Goal: Transaction & Acquisition: Purchase product/service

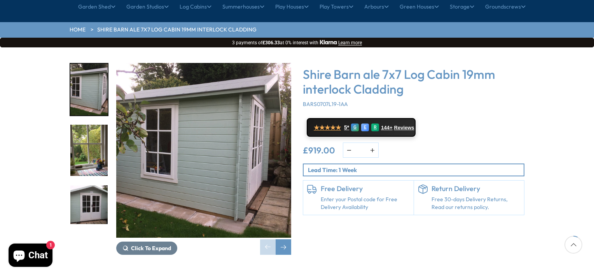
scroll to position [78, 0]
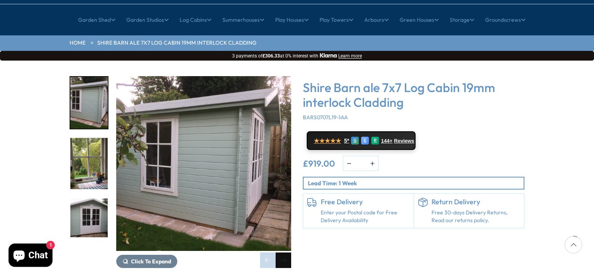
click at [283, 253] on div "Next slide" at bounding box center [283, 261] width 16 height 16
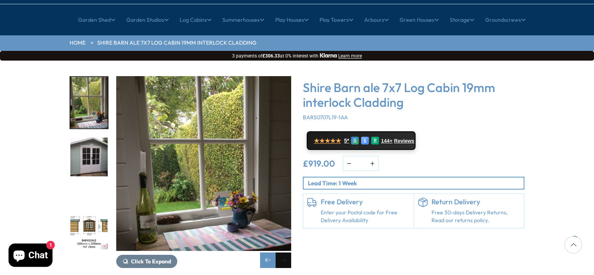
click at [283, 253] on div "Next slide" at bounding box center [283, 261] width 16 height 16
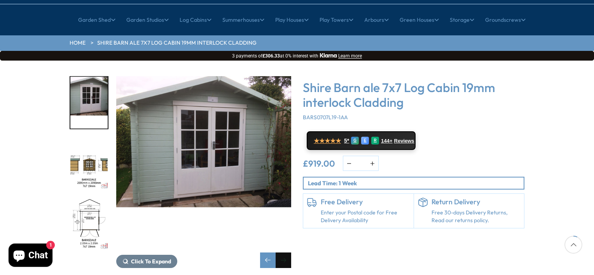
click at [283, 253] on div "Next slide" at bounding box center [283, 261] width 16 height 16
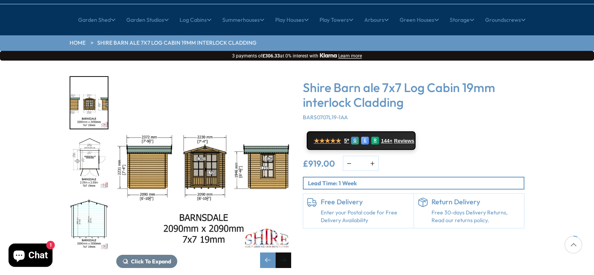
click at [283, 253] on div "Next slide" at bounding box center [283, 261] width 16 height 16
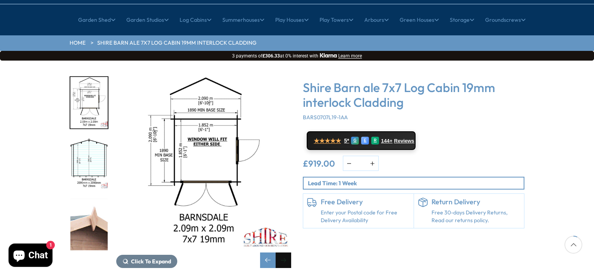
click at [283, 253] on div "Next slide" at bounding box center [283, 261] width 16 height 16
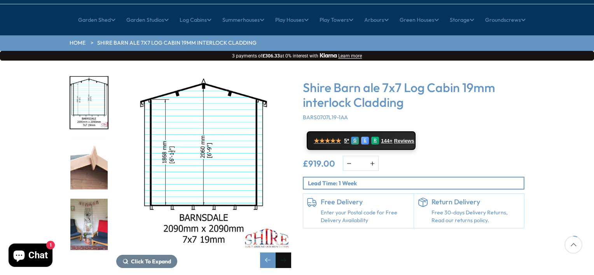
click at [283, 253] on div "Next slide" at bounding box center [283, 261] width 16 height 16
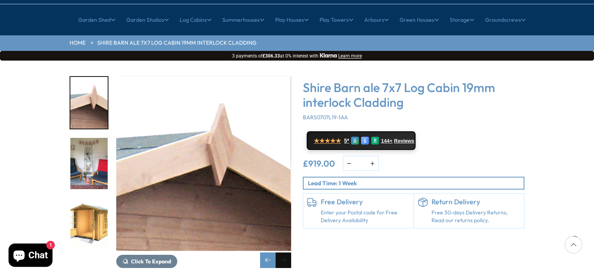
click at [283, 253] on div "Next slide" at bounding box center [283, 261] width 16 height 16
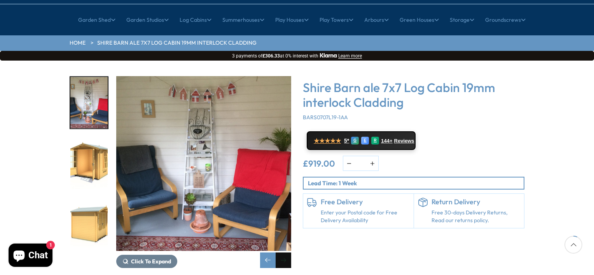
click at [283, 253] on div "Next slide" at bounding box center [283, 261] width 16 height 16
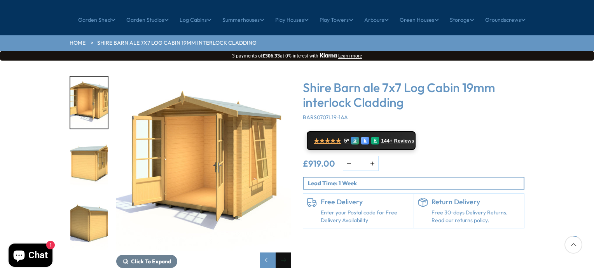
click at [283, 253] on div "Next slide" at bounding box center [283, 261] width 16 height 16
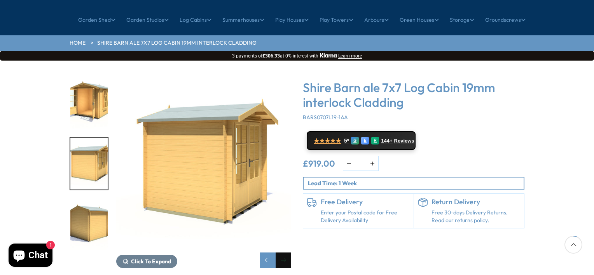
click at [283, 253] on div "Next slide" at bounding box center [283, 261] width 16 height 16
